Goal: Navigation & Orientation: Find specific page/section

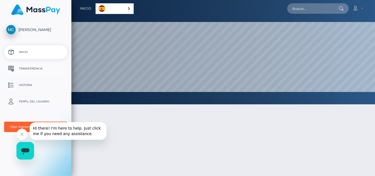
click at [33, 67] on p "Transferencia" at bounding box center [35, 69] width 59 height 8
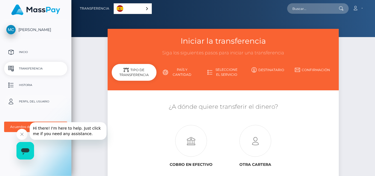
click at [42, 99] on p "Perfil del usuario" at bounding box center [35, 101] width 59 height 8
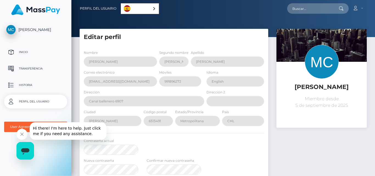
click at [48, 28] on span "[PERSON_NAME]" at bounding box center [35, 29] width 63 height 5
click at [31, 52] on p "Inicio" at bounding box center [35, 52] width 59 height 8
click at [27, 84] on p "Historia" at bounding box center [35, 85] width 59 height 8
click at [30, 67] on p "Transferencia" at bounding box center [35, 69] width 59 height 8
